Goal: Find specific page/section: Find specific page/section

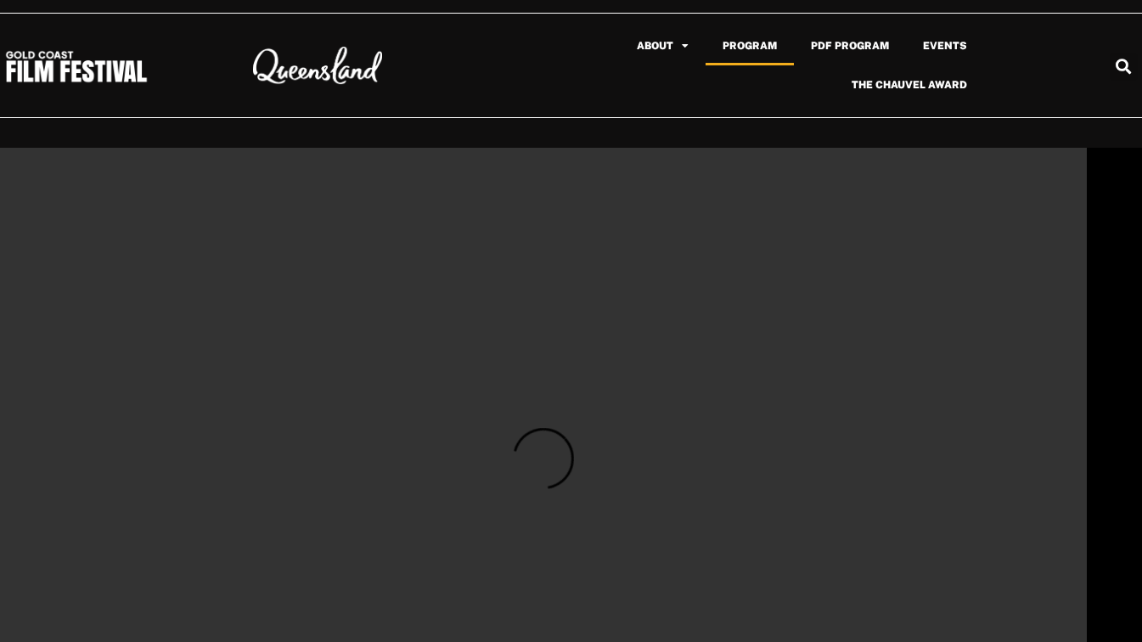
click at [767, 49] on link "Program" at bounding box center [749, 45] width 88 height 39
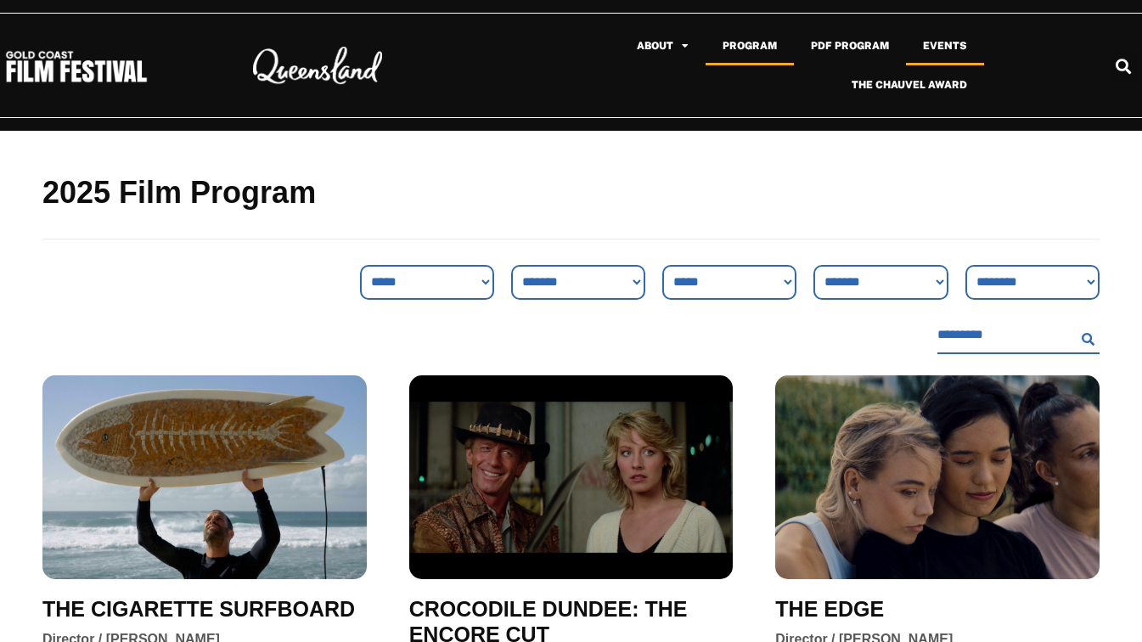
click at [946, 49] on link "Events" at bounding box center [945, 45] width 78 height 39
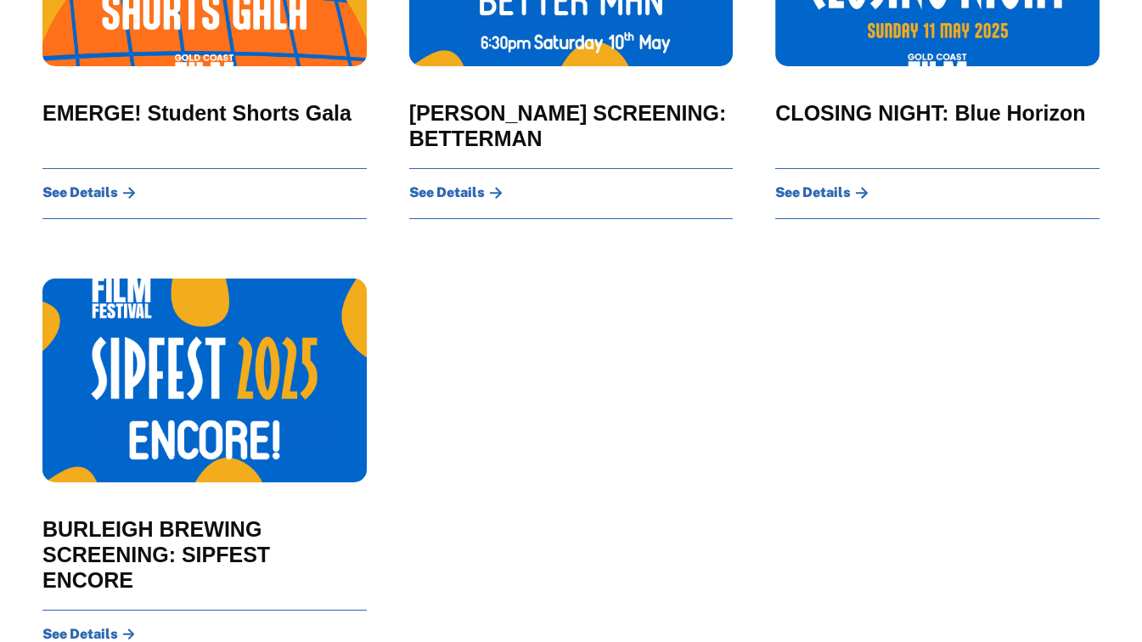
scroll to position [2129, 0]
